Goal: Find contact information: Find contact information

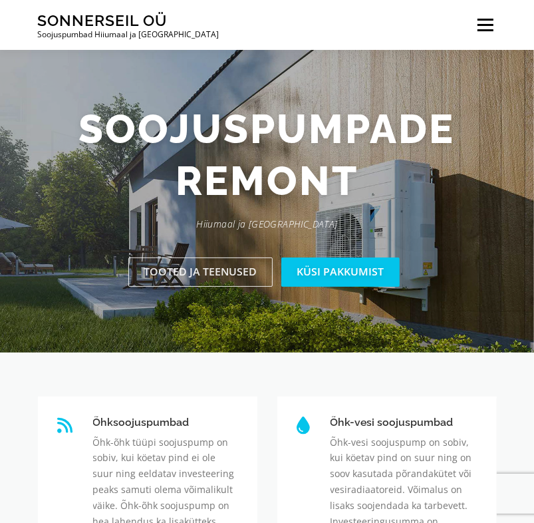
click at [491, 24] on span at bounding box center [485, 25] width 16 height 2
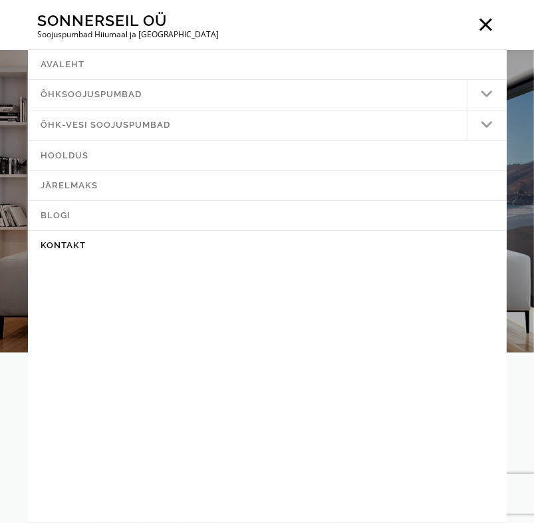
click at [75, 244] on link "Kontakt" at bounding box center [267, 245] width 479 height 29
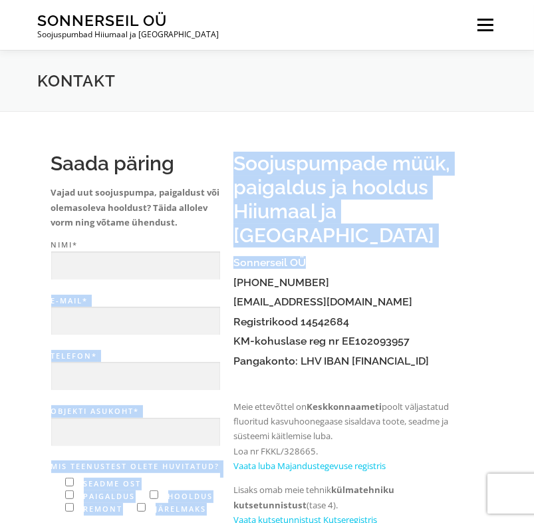
drag, startPoint x: 307, startPoint y: 243, endPoint x: 233, endPoint y: 238, distance: 74.7
click at [233, 238] on div "Saada päring Vajad uut soojuspumpa, paigaldust või olemasoleva hooldust? Täida …" at bounding box center [267, 454] width 459 height 632
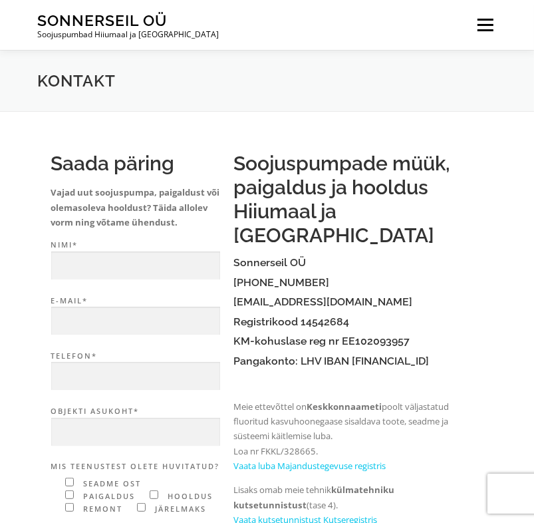
click at [434, 296] on h4 "[EMAIL_ADDRESS][DOMAIN_NAME]" at bounding box center [357, 302] width 249 height 12
click at [338, 277] on h4 "[PHONE_NUMBER]" at bounding box center [357, 283] width 249 height 12
drag, startPoint x: 311, startPoint y: 239, endPoint x: 235, endPoint y: 239, distance: 75.8
click at [235, 257] on h4 "Sonnerseil OÜ" at bounding box center [357, 263] width 249 height 12
copy h4 "Sonnerseil OÜ"
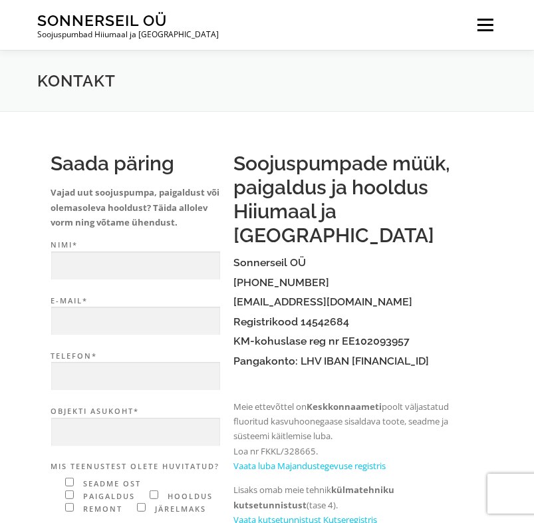
click at [405, 296] on h4 "[EMAIL_ADDRESS][DOMAIN_NAME]" at bounding box center [357, 302] width 249 height 12
drag, startPoint x: 392, startPoint y: 274, endPoint x: 233, endPoint y: 281, distance: 158.4
click at [233, 296] on h4 "[EMAIL_ADDRESS][DOMAIN_NAME]" at bounding box center [357, 302] width 249 height 12
copy link "[EMAIL_ADDRESS][DOMAIN_NAME]"
click at [406, 289] on div "Soojuspumpade müük, paigaldus ja hooldus Hiiumaal ja Saaremaal Sonnerseil OÜ (+…" at bounding box center [357, 339] width 249 height 375
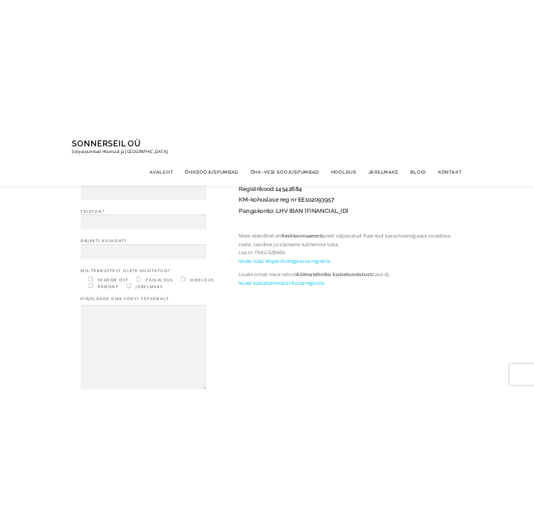
scroll to position [133, 0]
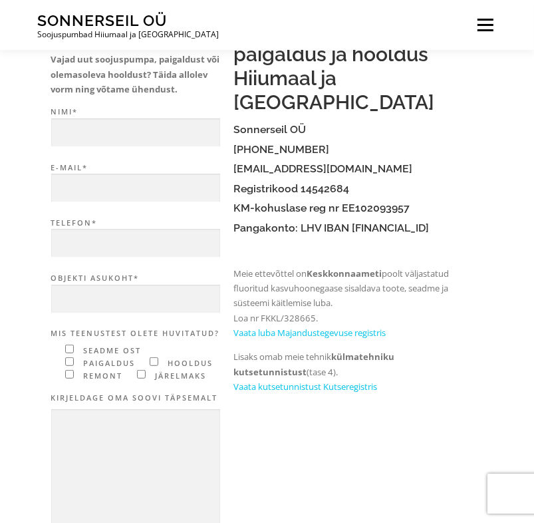
click at [417, 163] on h4 "[EMAIL_ADDRESS][DOMAIN_NAME]" at bounding box center [357, 169] width 249 height 12
drag, startPoint x: 367, startPoint y: 164, endPoint x: 301, endPoint y: 169, distance: 66.0
click at [301, 183] on h4 "Registrikood 14542684" at bounding box center [357, 189] width 249 height 12
click at [414, 183] on h4 "Registrikood 14542684" at bounding box center [357, 189] width 249 height 12
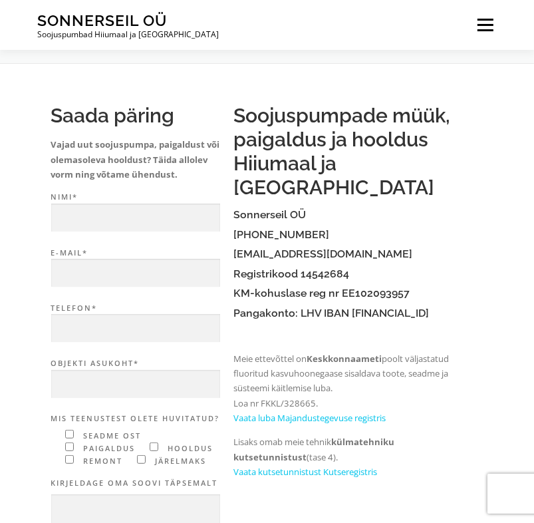
scroll to position [0, 0]
